Goal: Task Accomplishment & Management: Use online tool/utility

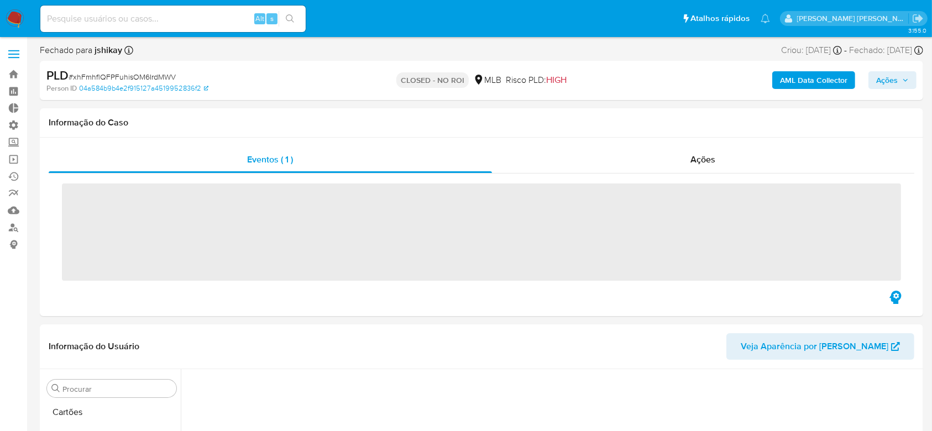
scroll to position [146, 0]
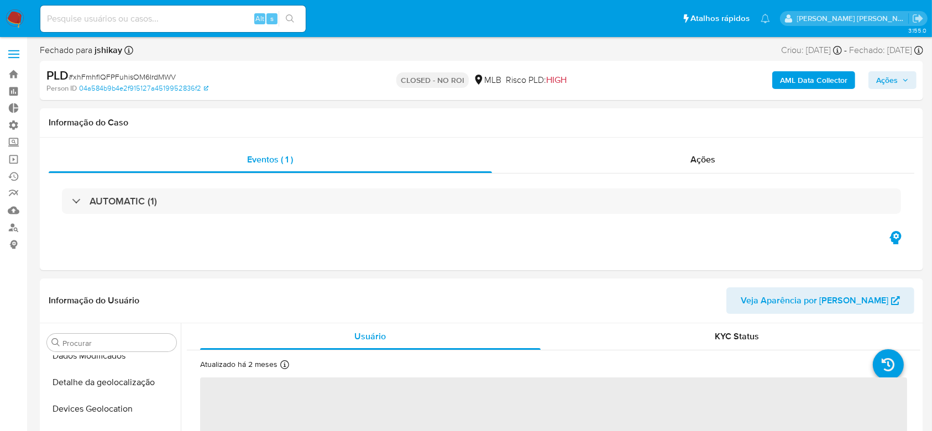
select select "10"
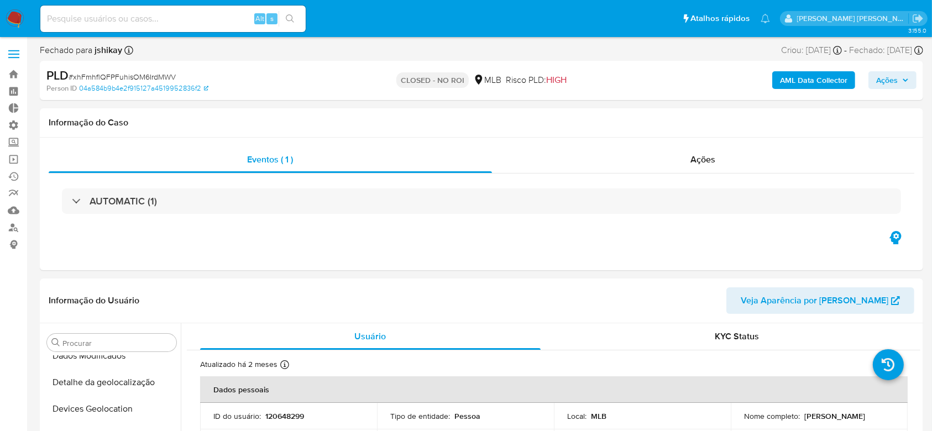
scroll to position [494, 0]
click at [14, 156] on link "Operações em massa" at bounding box center [66, 159] width 132 height 17
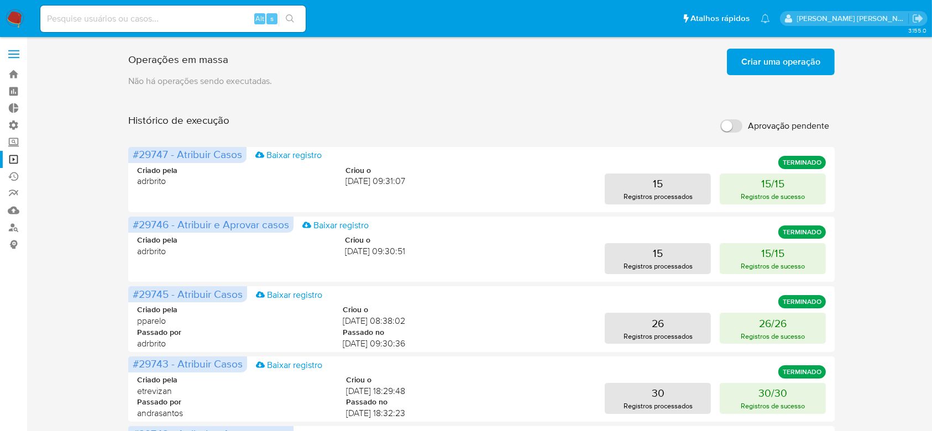
click at [764, 70] on span "Criar uma operação" at bounding box center [780, 62] width 79 height 24
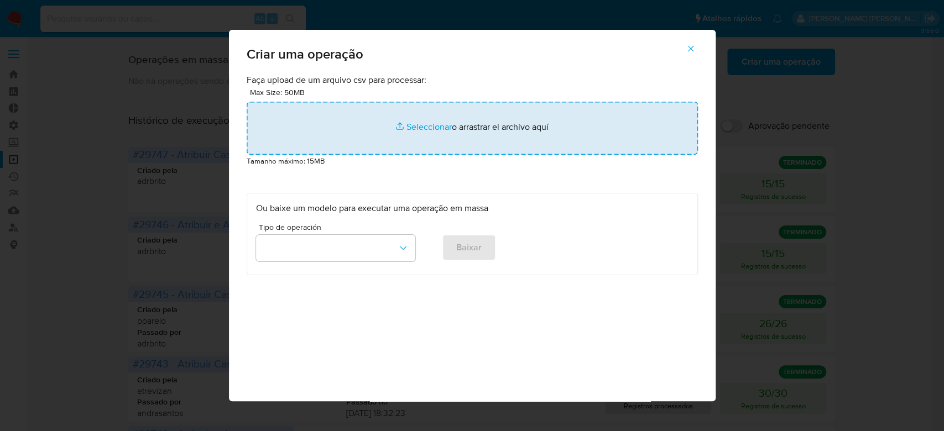
click at [427, 129] on input "file" at bounding box center [472, 128] width 451 height 53
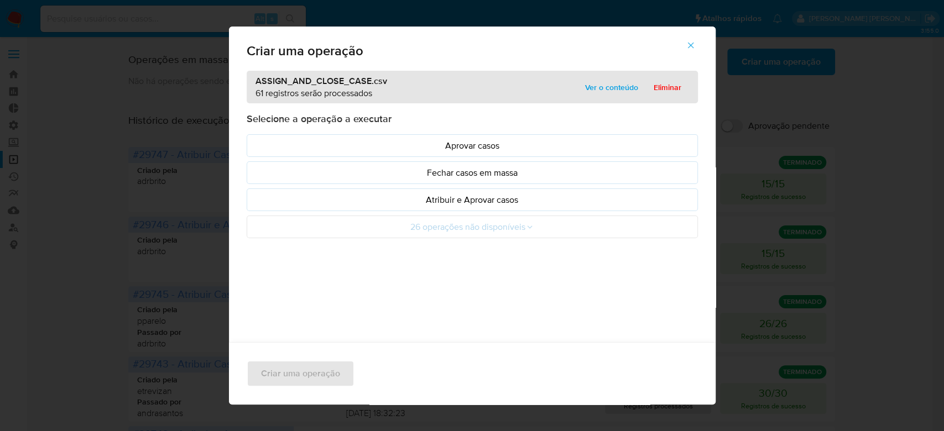
click at [598, 87] on span "Ver o conteúdo" at bounding box center [611, 87] width 53 height 15
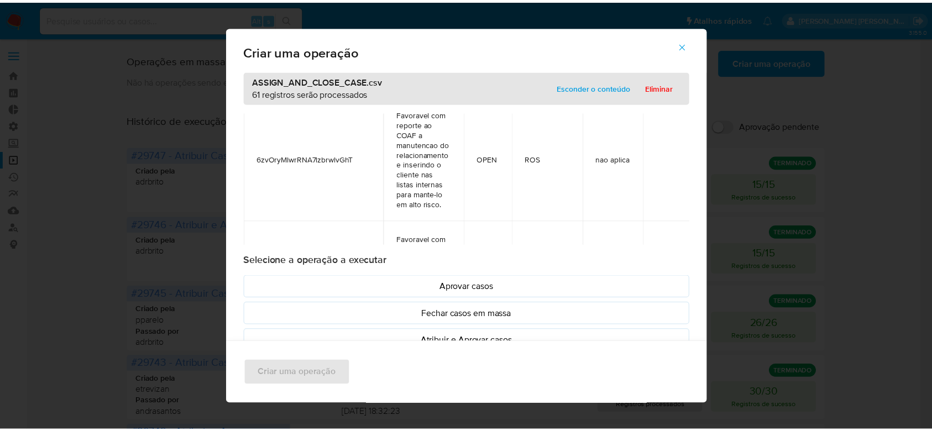
scroll to position [7526, 0]
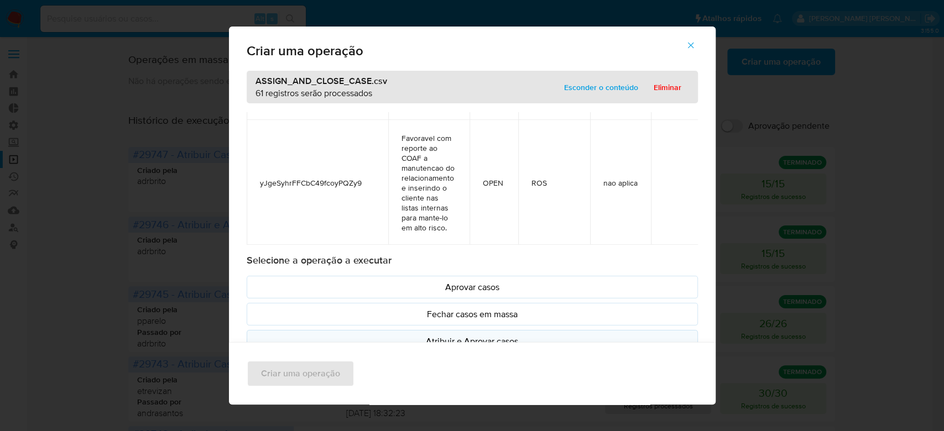
click at [486, 340] on p "Atribuir e Aprovar casos" at bounding box center [472, 341] width 432 height 13
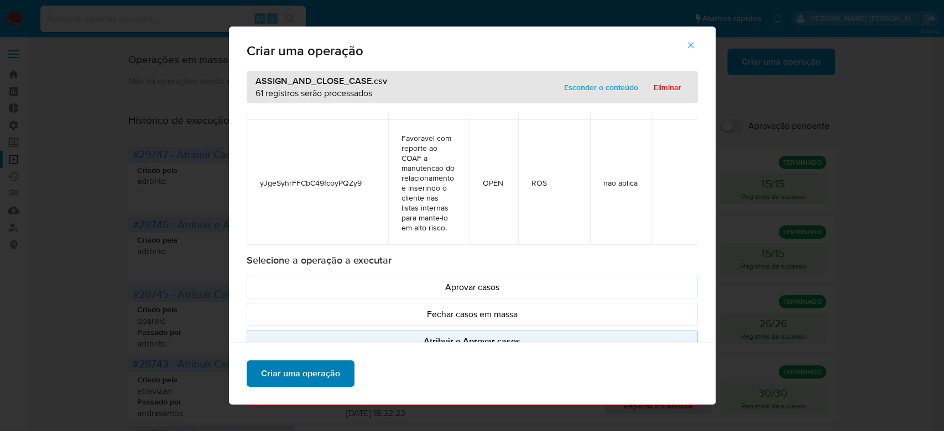
click at [302, 374] on span "Criar uma operação" at bounding box center [300, 373] width 79 height 24
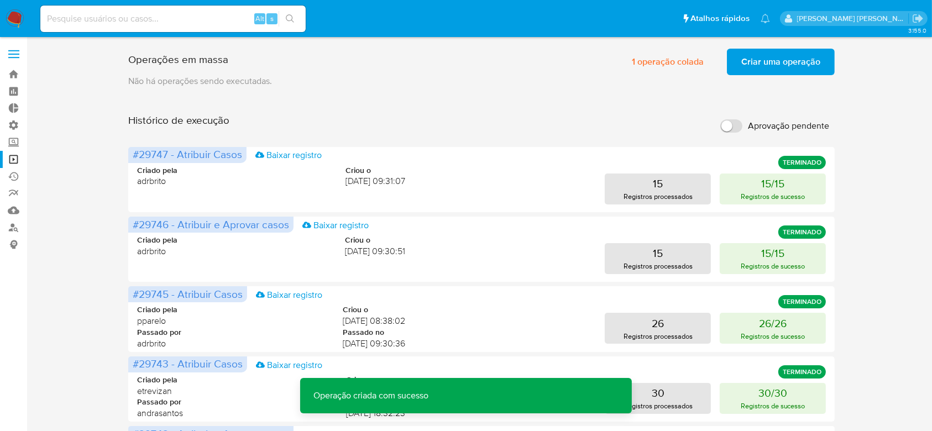
click at [750, 62] on span "Criar uma operação" at bounding box center [780, 62] width 79 height 24
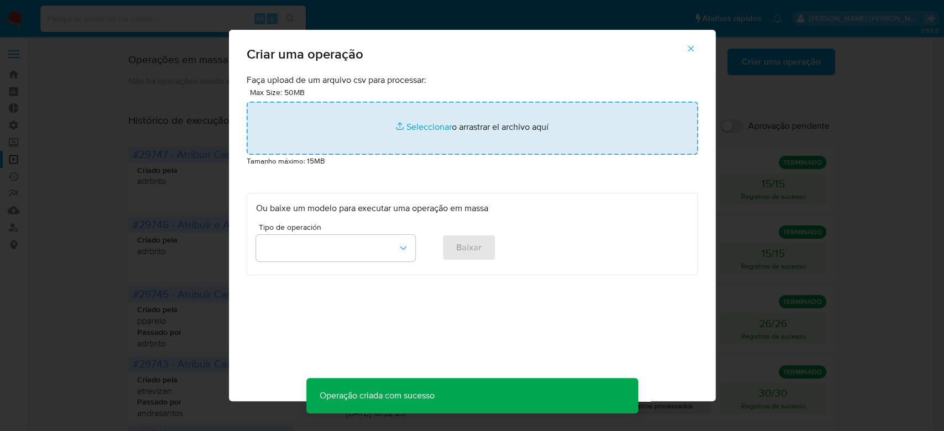
click at [427, 126] on input "file" at bounding box center [472, 128] width 451 height 53
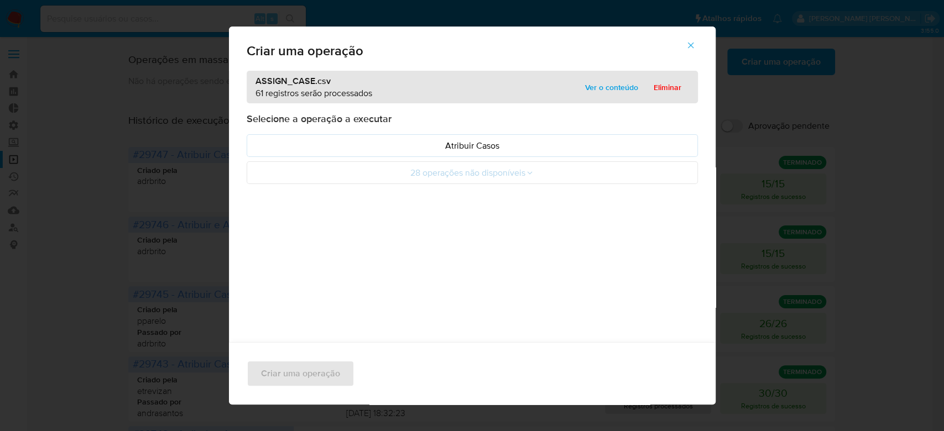
click at [604, 92] on span "Ver o conteúdo" at bounding box center [611, 87] width 53 height 15
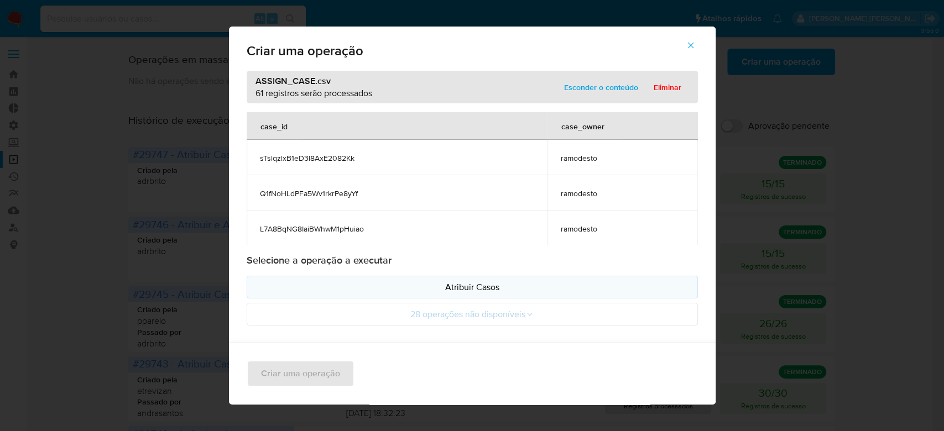
click at [459, 287] on p "Atribuir Casos" at bounding box center [472, 287] width 432 height 13
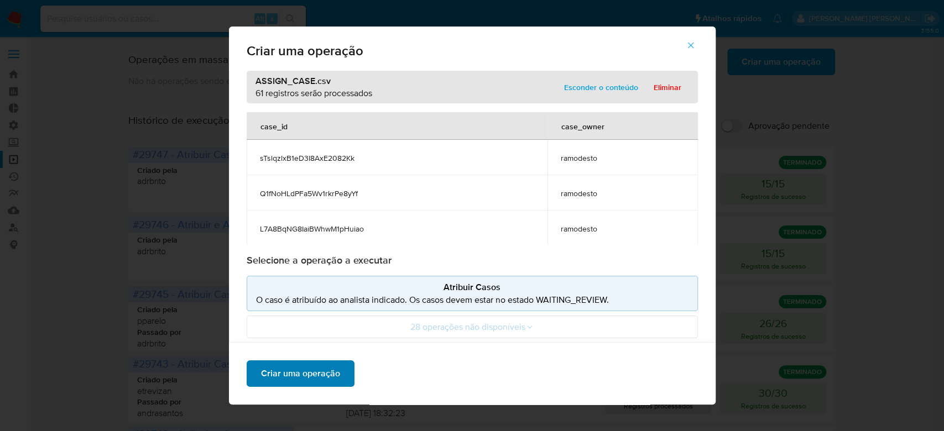
click at [293, 376] on span "Criar uma operação" at bounding box center [300, 373] width 79 height 24
